Goal: Task Accomplishment & Management: Use online tool/utility

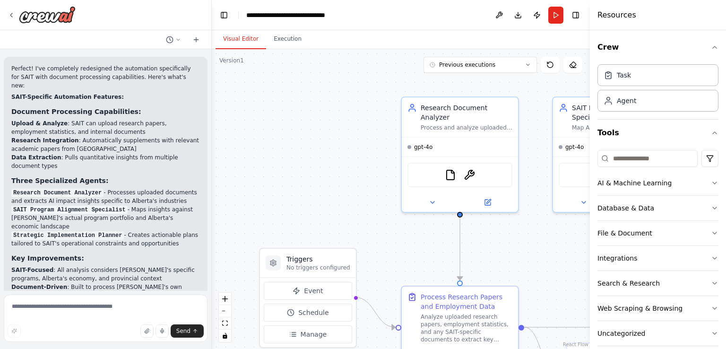
scroll to position [2094, 0]
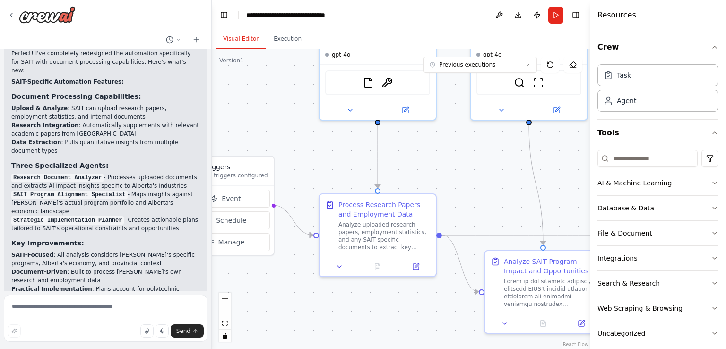
drag, startPoint x: 374, startPoint y: 228, endPoint x: 293, endPoint y: 138, distance: 121.8
click at [293, 138] on div ".deletable-edge-delete-btn { width: 20px; height: 20px; border: 0px solid #ffff…" at bounding box center [401, 199] width 378 height 300
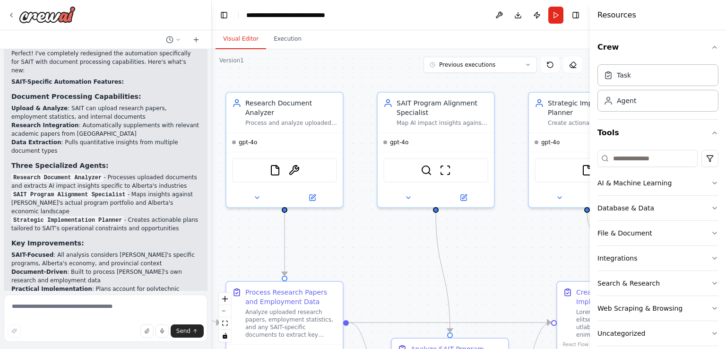
drag, startPoint x: 450, startPoint y: 168, endPoint x: 357, endPoint y: 256, distance: 127.8
click at [357, 256] on div ".deletable-edge-delete-btn { width: 20px; height: 20px; border: 0px solid #ffff…" at bounding box center [401, 199] width 378 height 300
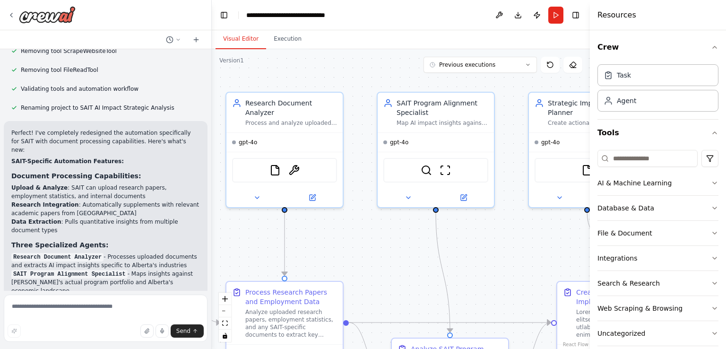
scroll to position [1999, 0]
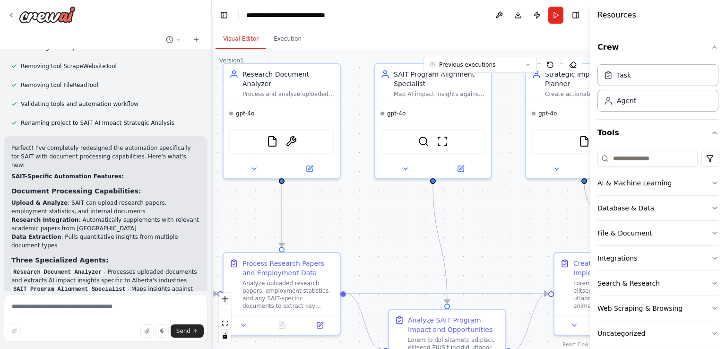
drag, startPoint x: 364, startPoint y: 259, endPoint x: 363, endPoint y: 232, distance: 27.0
click at [363, 232] on div ".deletable-edge-delete-btn { width: 20px; height: 20px; border: 0px solid #ffff…" at bounding box center [401, 199] width 378 height 300
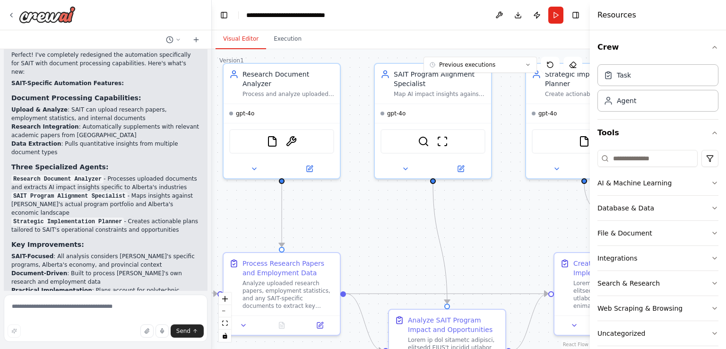
scroll to position [2094, 0]
click at [555, 14] on button "Run" at bounding box center [555, 15] width 15 height 17
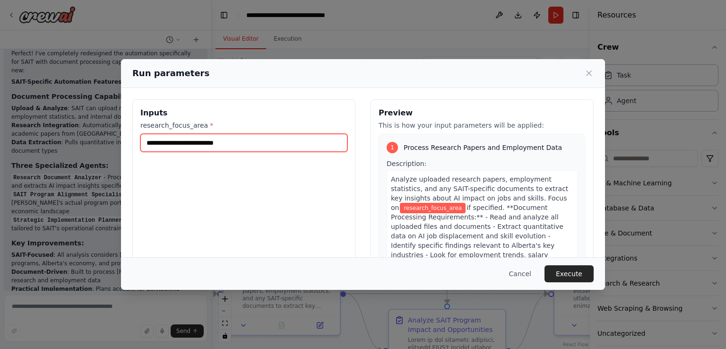
click at [231, 145] on input "research_focus_area *" at bounding box center [243, 143] width 207 height 18
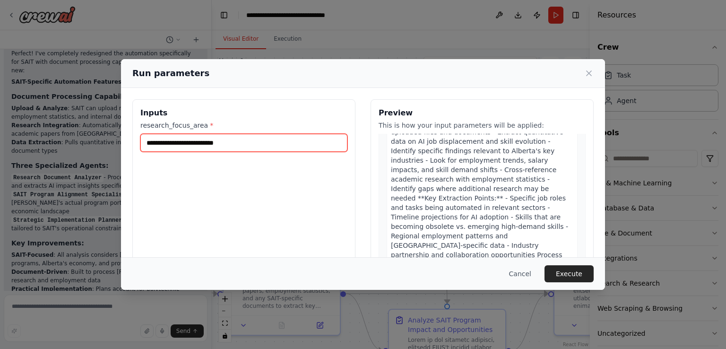
scroll to position [0, 0]
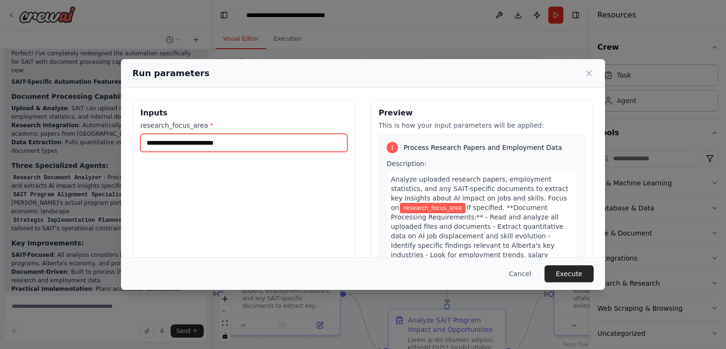
click at [216, 142] on input "research_focus_area *" at bounding box center [243, 143] width 207 height 18
type input "*"
type input "**********"
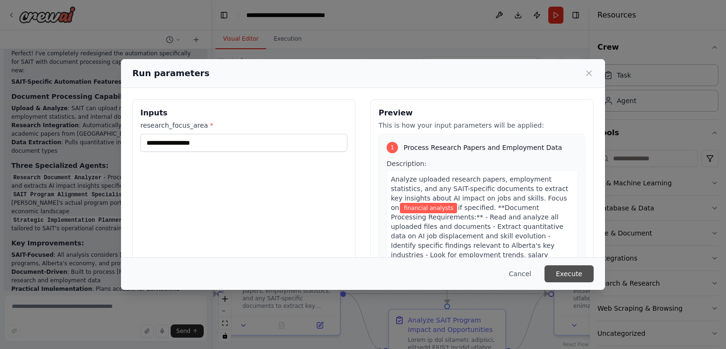
click at [565, 275] on button "Execute" at bounding box center [569, 273] width 49 height 17
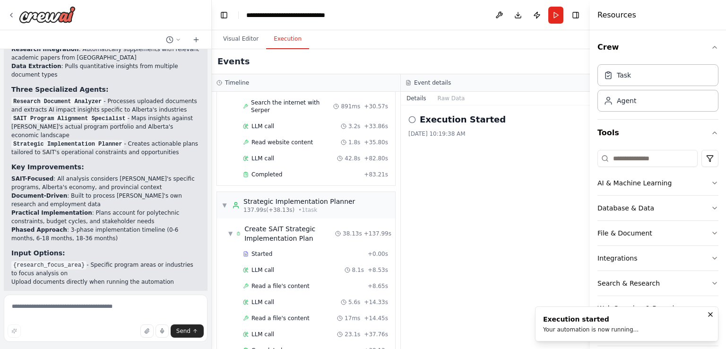
scroll to position [481, 0]
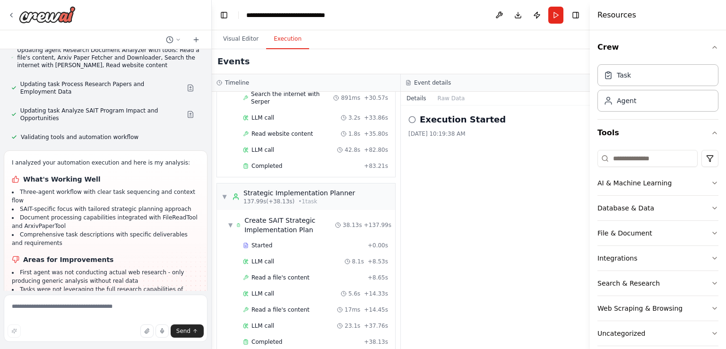
scroll to position [2628, 0]
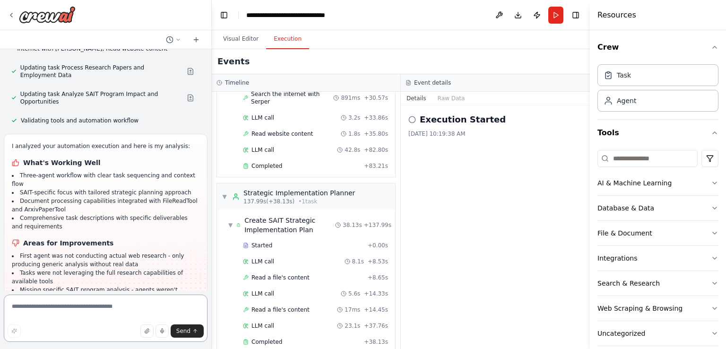
click at [69, 307] on textarea at bounding box center [106, 318] width 204 height 47
type textarea "*"
click at [50, 315] on textarea "**********" at bounding box center [106, 318] width 204 height 47
click at [127, 314] on textarea "**********" at bounding box center [106, 318] width 204 height 47
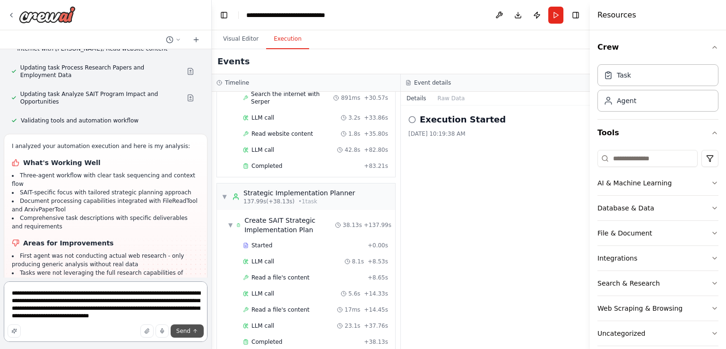
type textarea "**********"
click at [183, 327] on span "Send" at bounding box center [183, 331] width 14 height 8
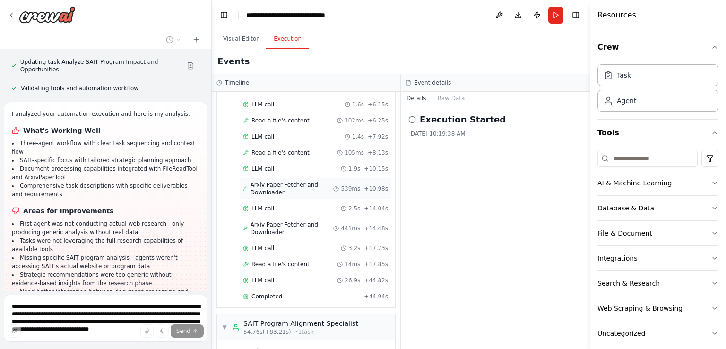
scroll to position [0, 0]
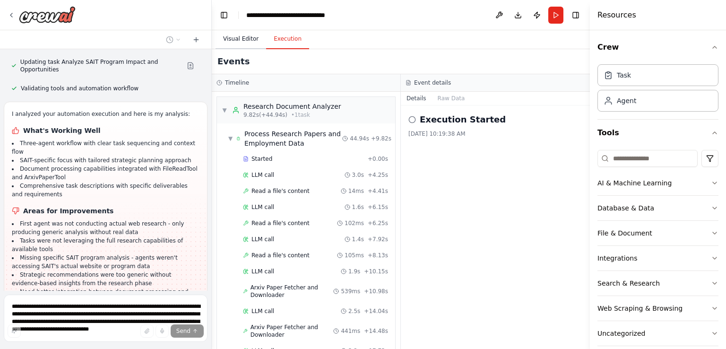
click at [236, 37] on button "Visual Editor" at bounding box center [241, 39] width 51 height 20
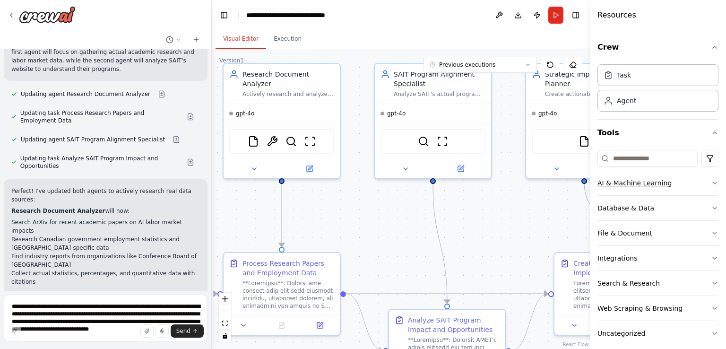
scroll to position [3056, 0]
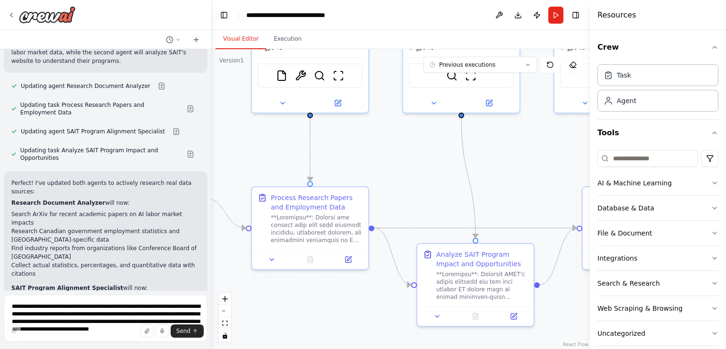
drag, startPoint x: 408, startPoint y: 254, endPoint x: 438, endPoint y: 188, distance: 72.4
click at [438, 188] on div ".deletable-edge-delete-btn { width: 20px; height: 20px; border: 0px solid #ffff…" at bounding box center [401, 199] width 378 height 300
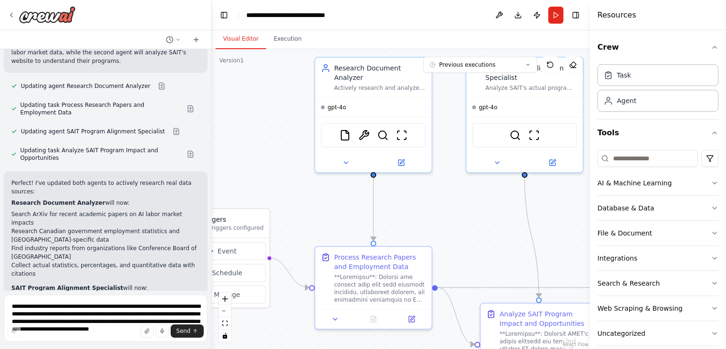
drag, startPoint x: 359, startPoint y: 176, endPoint x: 406, endPoint y: 235, distance: 75.8
click at [406, 235] on div ".deletable-edge-delete-btn { width: 20px; height: 20px; border: 0px solid #ffff…" at bounding box center [401, 199] width 378 height 300
click at [399, 159] on icon at bounding box center [401, 162] width 6 height 6
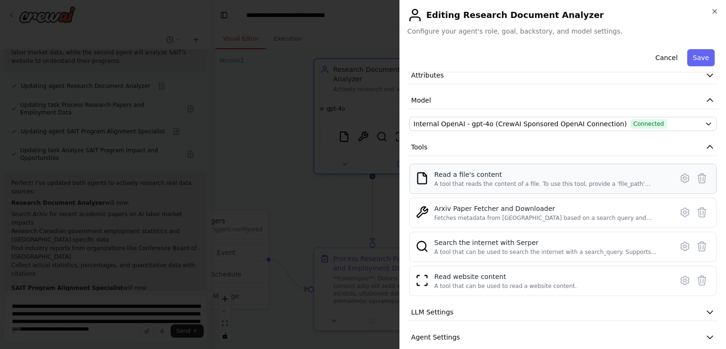
scroll to position [83, 0]
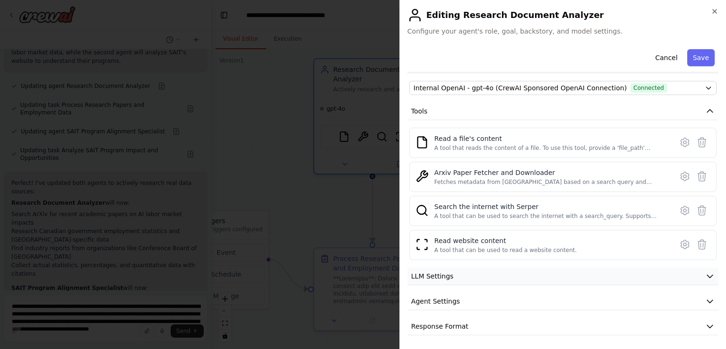
click at [458, 273] on button "LLM Settings" at bounding box center [563, 276] width 311 height 17
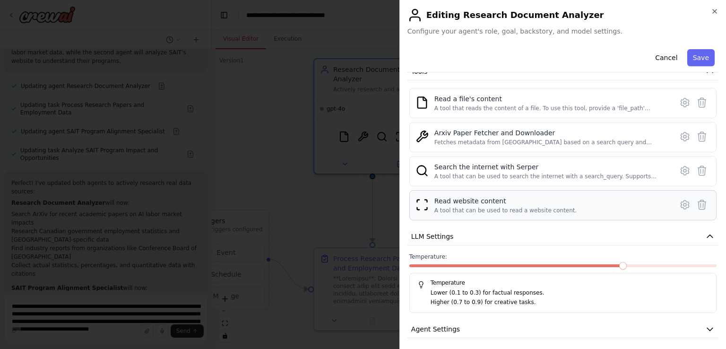
scroll to position [150, 0]
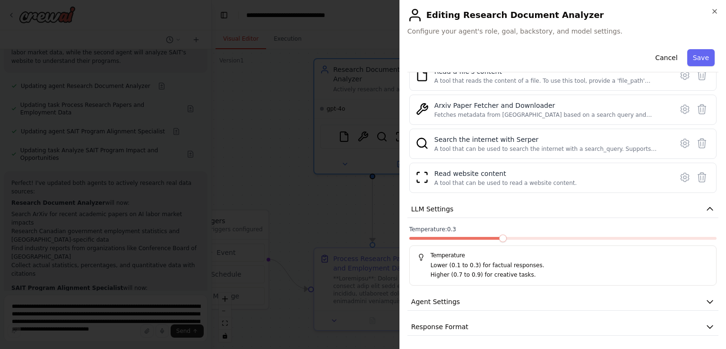
click at [505, 237] on span at bounding box center [503, 239] width 8 height 8
click at [524, 302] on button "Agent Settings" at bounding box center [563, 301] width 311 height 17
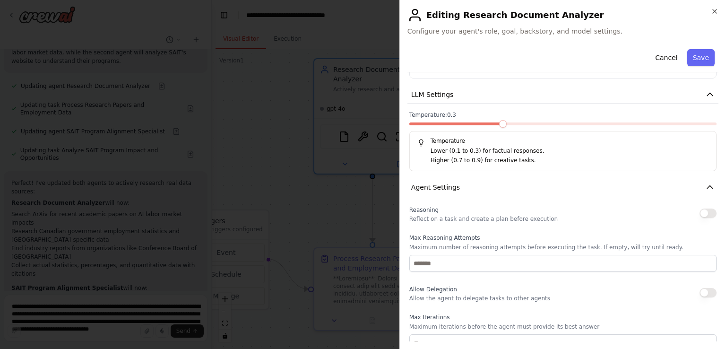
scroll to position [292, 0]
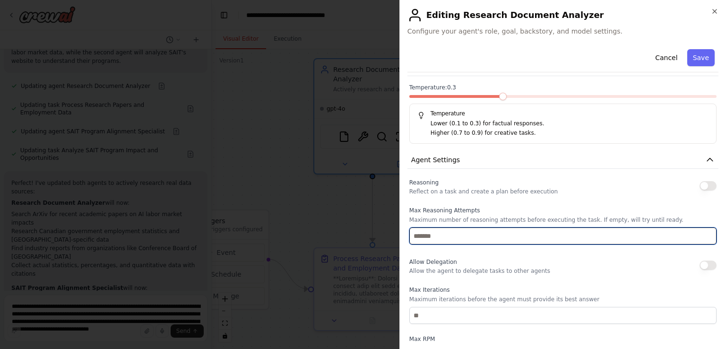
click at [533, 233] on input "number" at bounding box center [562, 235] width 307 height 17
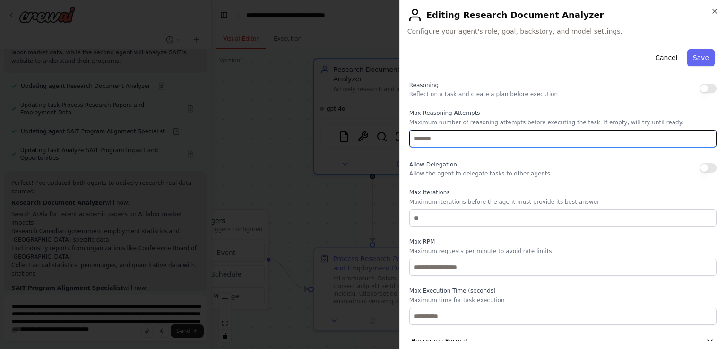
scroll to position [404, 0]
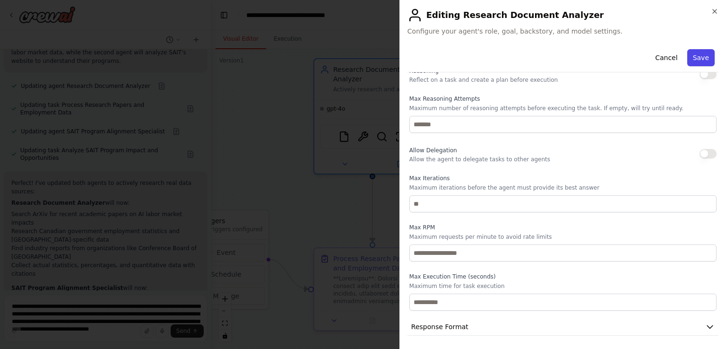
click at [695, 58] on button "Save" at bounding box center [700, 57] width 27 height 17
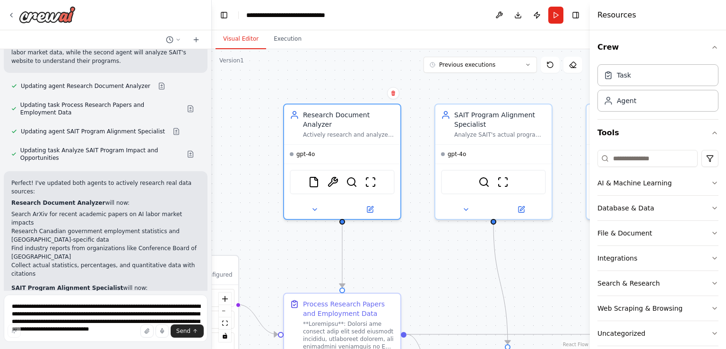
drag, startPoint x: 484, startPoint y: 215, endPoint x: 437, endPoint y: 270, distance: 72.8
click at [437, 270] on div ".deletable-edge-delete-btn { width: 20px; height: 20px; border: 0px solid #ffff…" at bounding box center [401, 199] width 378 height 300
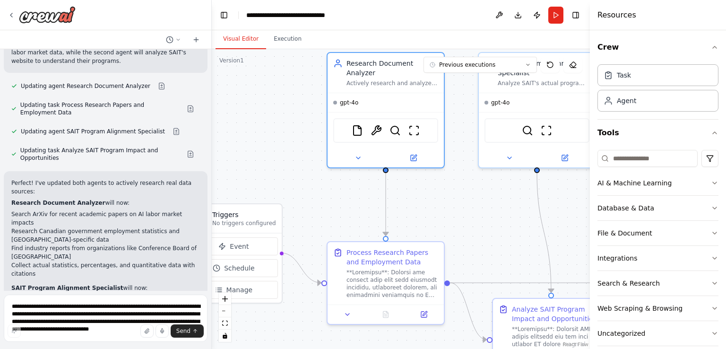
drag, startPoint x: 420, startPoint y: 280, endPoint x: 518, endPoint y: 196, distance: 129.1
click at [518, 196] on div ".deletable-edge-delete-btn { width: 20px; height: 20px; border: 0px solid #ffff…" at bounding box center [401, 199] width 378 height 300
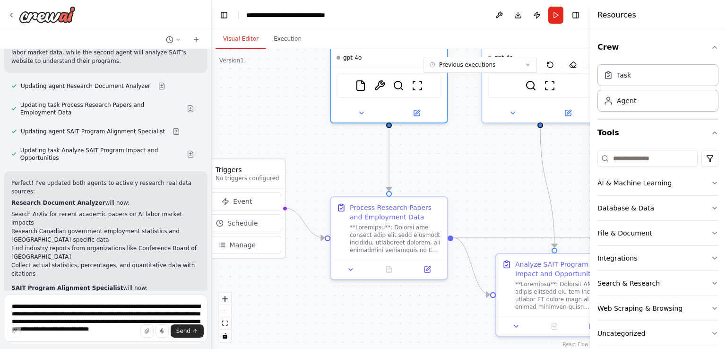
drag, startPoint x: 518, startPoint y: 200, endPoint x: 482, endPoint y: 177, distance: 43.0
click at [482, 177] on div ".deletable-edge-delete-btn { width: 20px; height: 20px; border: 0px solid #ffff…" at bounding box center [401, 199] width 378 height 300
click at [425, 268] on icon at bounding box center [426, 267] width 6 height 6
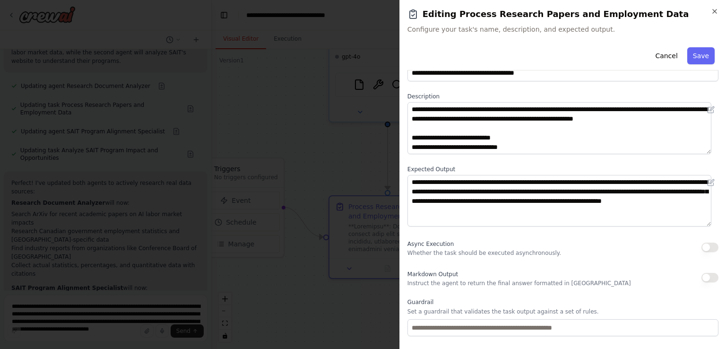
scroll to position [0, 0]
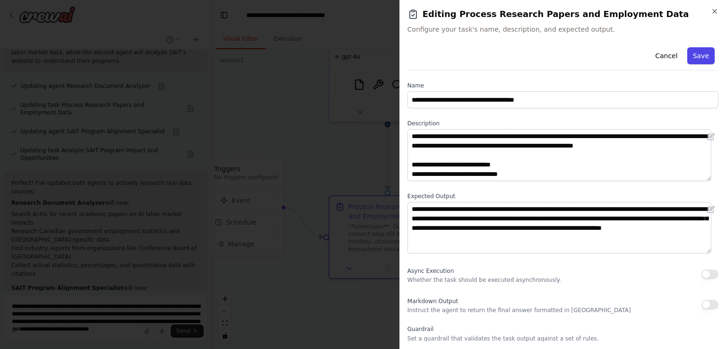
click at [694, 53] on button "Save" at bounding box center [700, 55] width 27 height 17
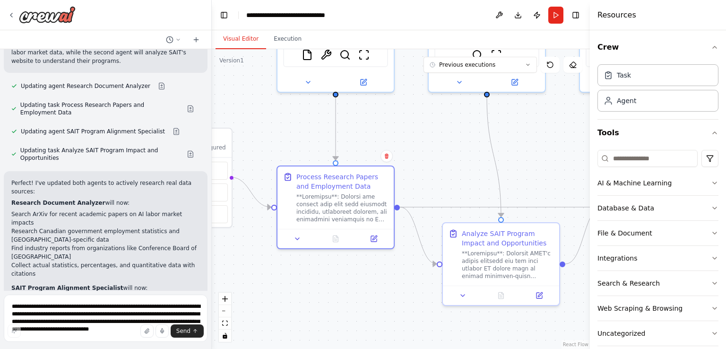
drag, startPoint x: 514, startPoint y: 186, endPoint x: 400, endPoint y: 124, distance: 130.1
click at [400, 124] on div ".deletable-edge-delete-btn { width: 20px; height: 20px; border: 0px solid #ffff…" at bounding box center [401, 199] width 378 height 300
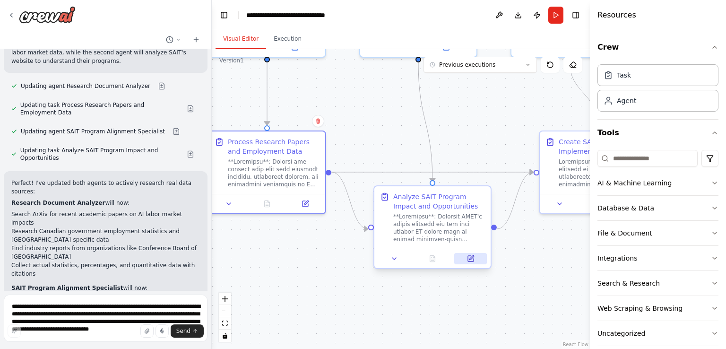
click at [469, 258] on icon at bounding box center [471, 259] width 6 height 6
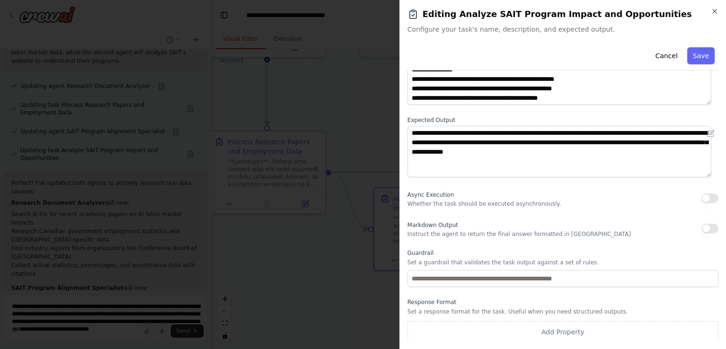
scroll to position [78, 0]
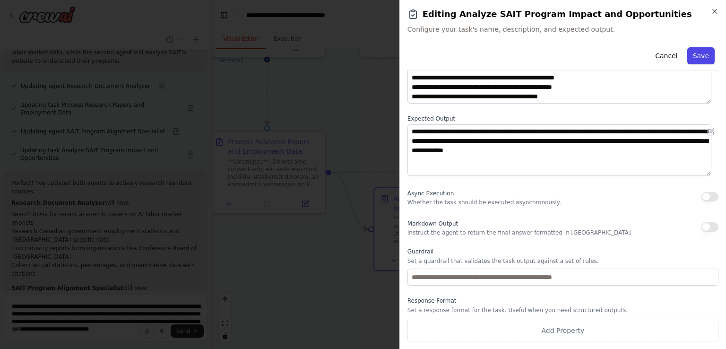
click at [698, 56] on button "Save" at bounding box center [700, 55] width 27 height 17
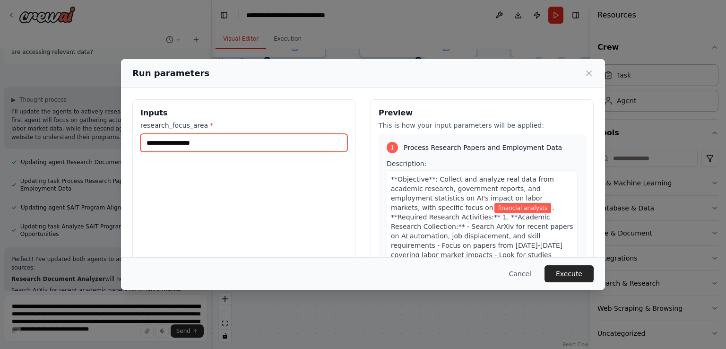
drag, startPoint x: 199, startPoint y: 146, endPoint x: 219, endPoint y: 144, distance: 20.4
click at [202, 145] on input "**********" at bounding box center [243, 143] width 207 height 18
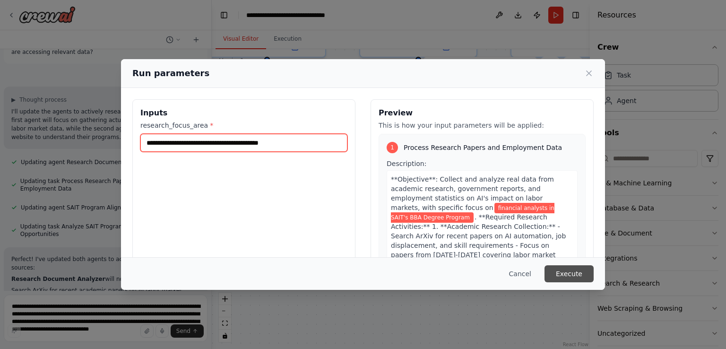
type input "**********"
click at [569, 274] on button "Execute" at bounding box center [569, 273] width 49 height 17
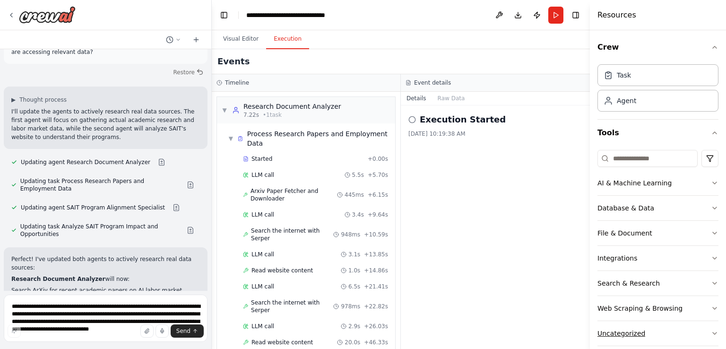
scroll to position [3056, 0]
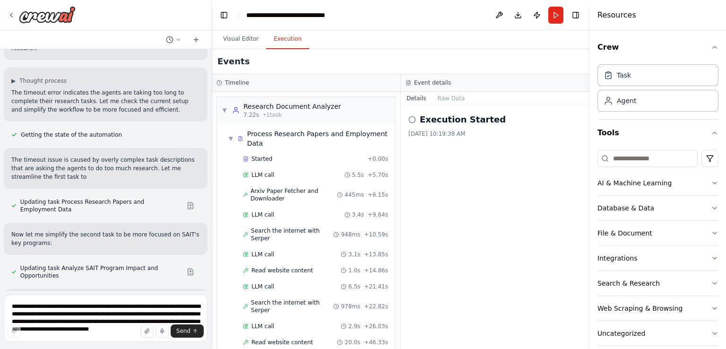
scroll to position [3406, 0]
